Goal: Task Accomplishment & Management: Manage account settings

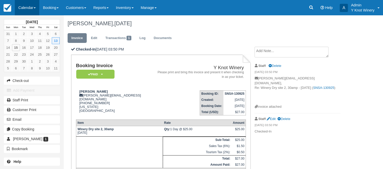
click at [37, 7] on link "Calendar" at bounding box center [27, 7] width 25 height 15
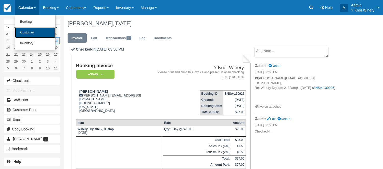
click at [44, 33] on link "Customer" at bounding box center [35, 32] width 40 height 11
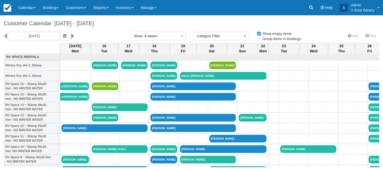
select select
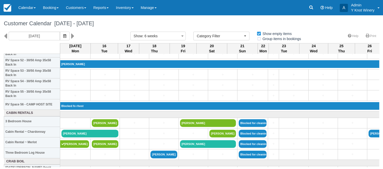
scroll to position [562, 0]
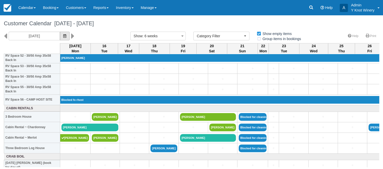
click at [67, 35] on button "button" at bounding box center [65, 36] width 10 height 9
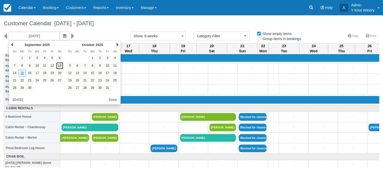
click at [60, 66] on link "13" at bounding box center [59, 65] width 7 height 7
type input "09/13/25"
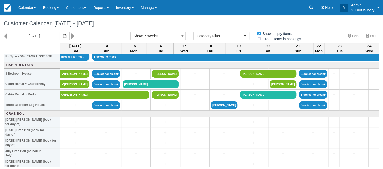
scroll to position [603, 0]
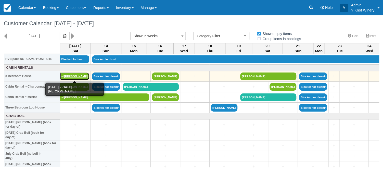
click at [75, 75] on link "[PERSON_NAME]" at bounding box center [74, 76] width 29 height 8
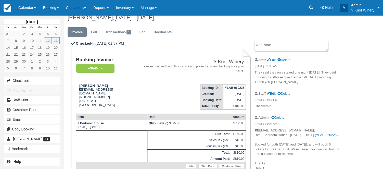
scroll to position [3, 0]
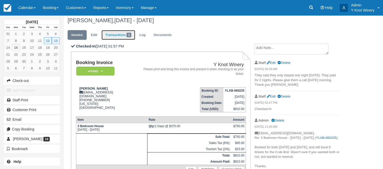
click at [115, 34] on link "Transactions 1" at bounding box center [119, 35] width 34 height 10
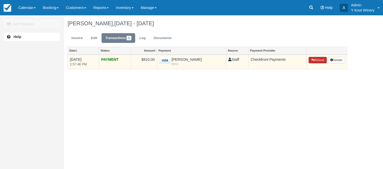
click at [318, 61] on button "Refund" at bounding box center [318, 60] width 18 height 7
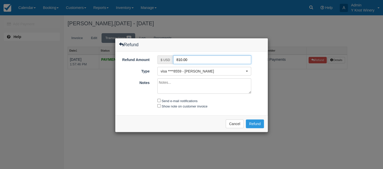
drag, startPoint x: 192, startPoint y: 58, endPoint x: 167, endPoint y: 61, distance: 25.5
click at [173, 61] on input "810.00" at bounding box center [212, 59] width 78 height 9
type input "405.05"
click at [159, 101] on input "Send e-mail notifications" at bounding box center [159, 100] width 3 height 3
checkbox input "true"
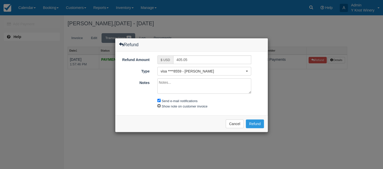
click at [159, 105] on input "Show note on customer invoice" at bounding box center [159, 105] width 3 height 3
checkbox input "true"
click at [256, 124] on button "Refund" at bounding box center [255, 123] width 18 height 9
